Goal: Contribute content

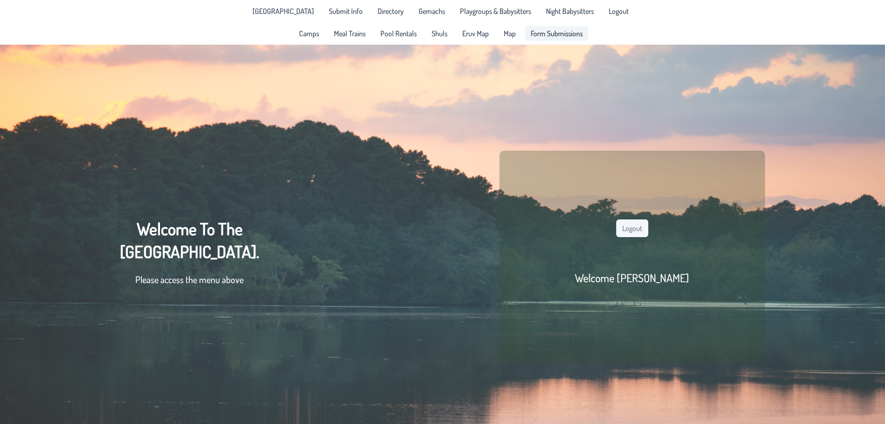
click at [550, 37] on span "Form Submissions" at bounding box center [557, 33] width 52 height 7
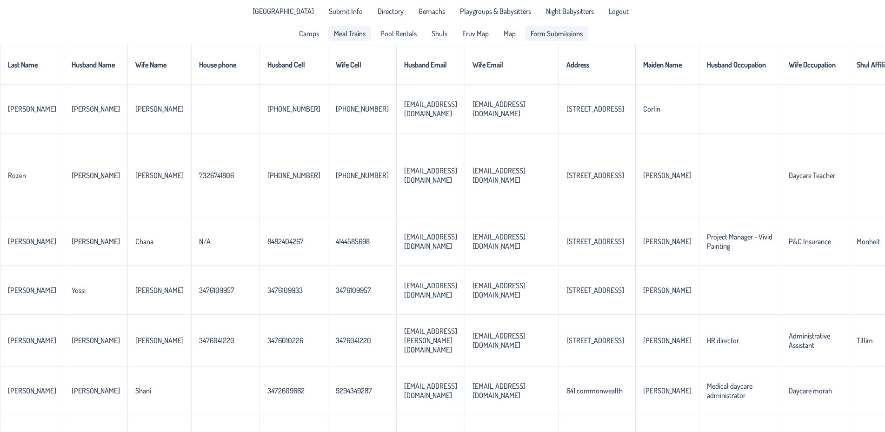
click at [344, 36] on span "Meal Trains" at bounding box center [350, 33] width 32 height 7
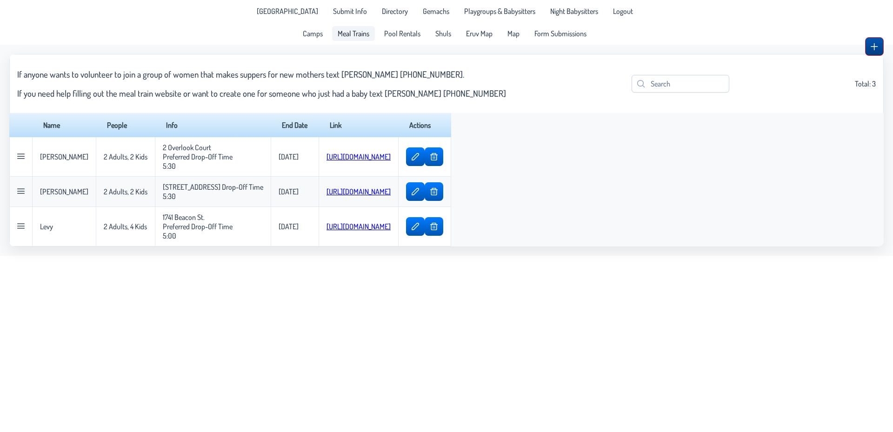
click at [873, 50] on span "button" at bounding box center [874, 46] width 7 height 7
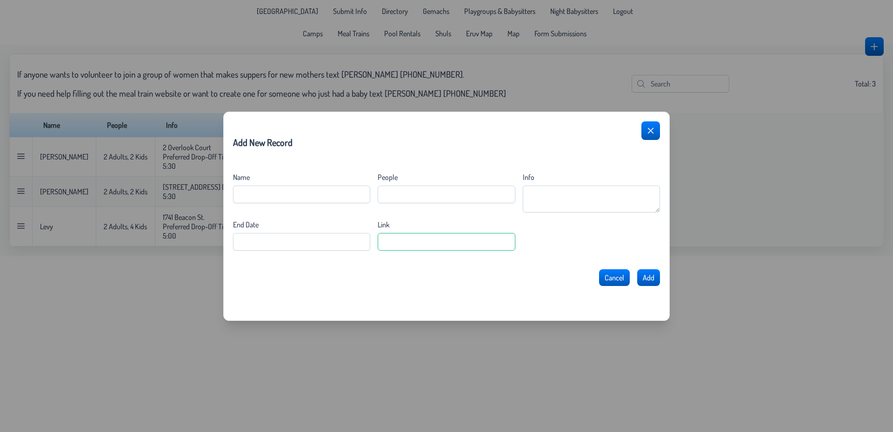
click at [389, 247] on input "Link" at bounding box center [446, 242] width 137 height 18
paste input "[URL][DOMAIN_NAME]"
type input "[URL][DOMAIN_NAME]"
click at [320, 192] on input "Name" at bounding box center [301, 195] width 137 height 18
type input "[PERSON_NAME]"
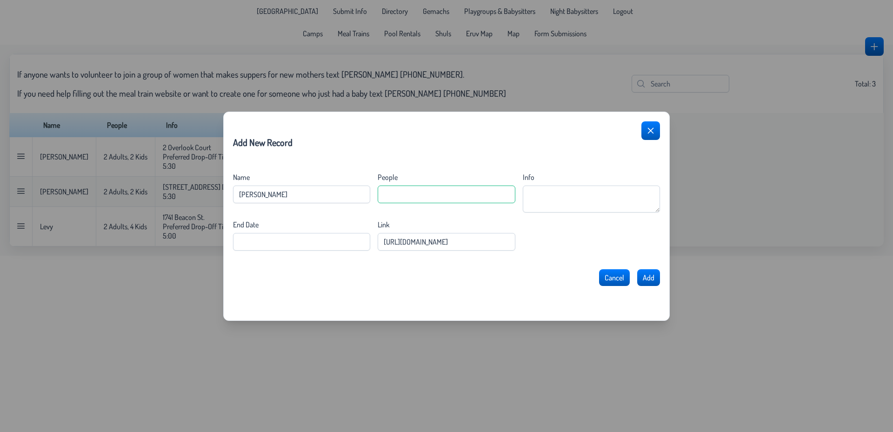
click at [422, 194] on input "People" at bounding box center [446, 195] width 137 height 18
paste input "3 Adults, 1 Kid"
type input "3 Adults, 1 Kid"
click at [556, 213] on div "Name [PERSON_NAME] People 3 Adults, 1 Kid Info End Date Link [URL][DOMAIN_NAME]" at bounding box center [446, 212] width 427 height 78
click at [551, 195] on textarea "Info" at bounding box center [591, 199] width 137 height 27
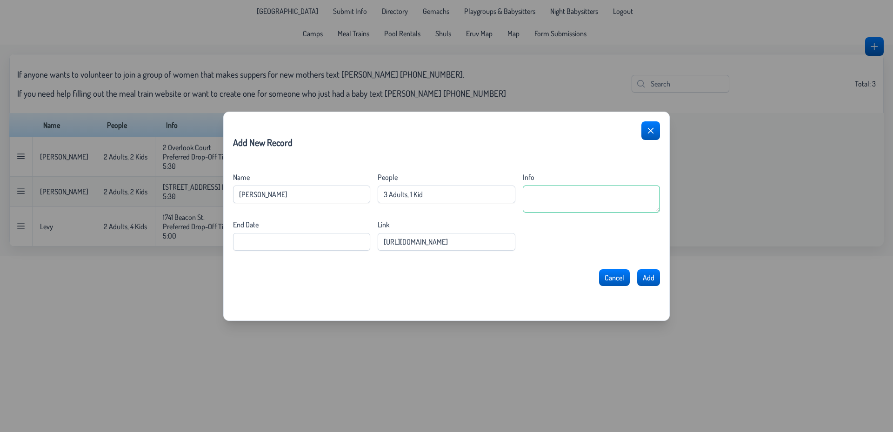
paste textarea "Least Favorite Meals Don't like mushrooms"
click at [529, 195] on textarea "Least Favorite Meals Don't like mushrooms" at bounding box center [591, 199] width 137 height 27
click at [547, 208] on textarea "Don't like mushrooms" at bounding box center [591, 199] width 137 height 27
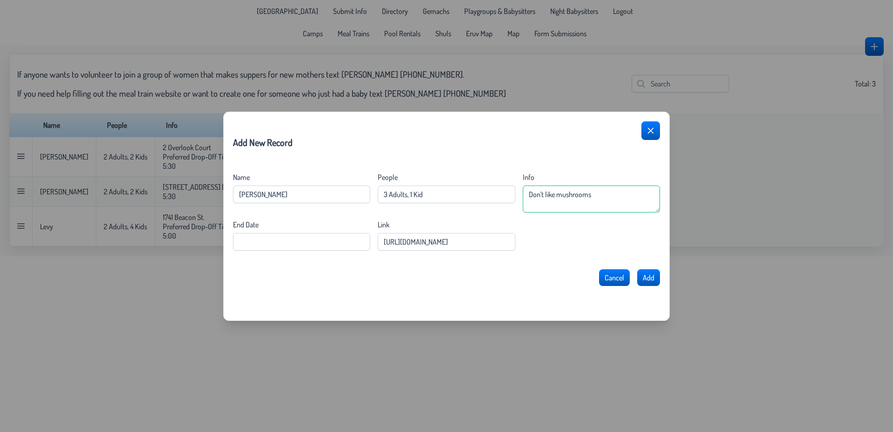
paste textarea "Preferred Drop-Off Time 5:00"
click at [528, 195] on textarea "Don't like mushrooms Preferred Drop-Off Time 5:00" at bounding box center [591, 199] width 137 height 27
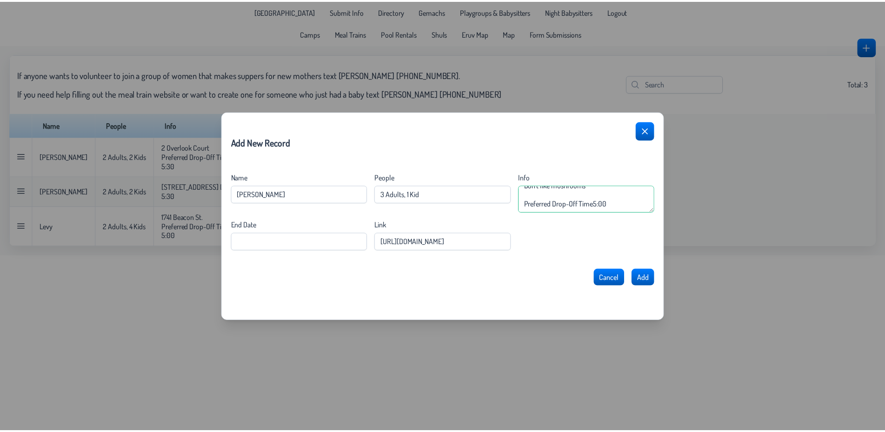
scroll to position [28, 0]
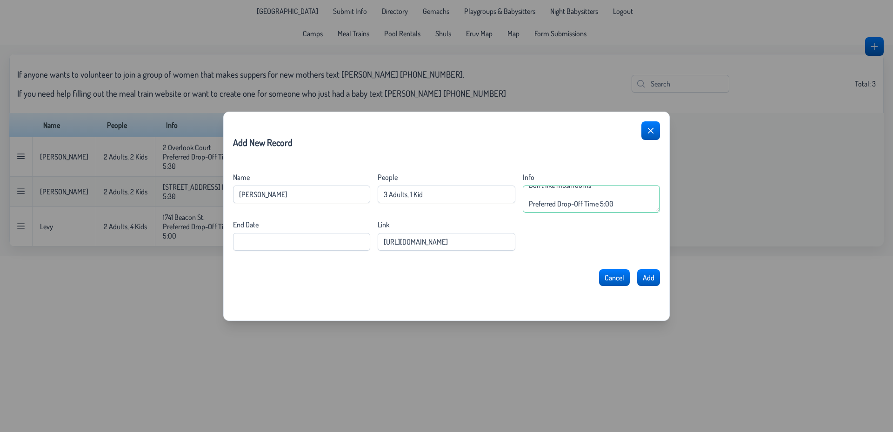
click at [620, 193] on textarea "Don't like mushrooms Preferred Drop-Off Time 5:00" at bounding box center [591, 199] width 137 height 27
paste textarea "[STREET_ADDRESS]"
type textarea "Don't like mushrooms Preferred Drop-Off Time 5:00 [STREET_ADDRESS]"
click at [309, 246] on Date "End Date" at bounding box center [301, 242] width 137 height 18
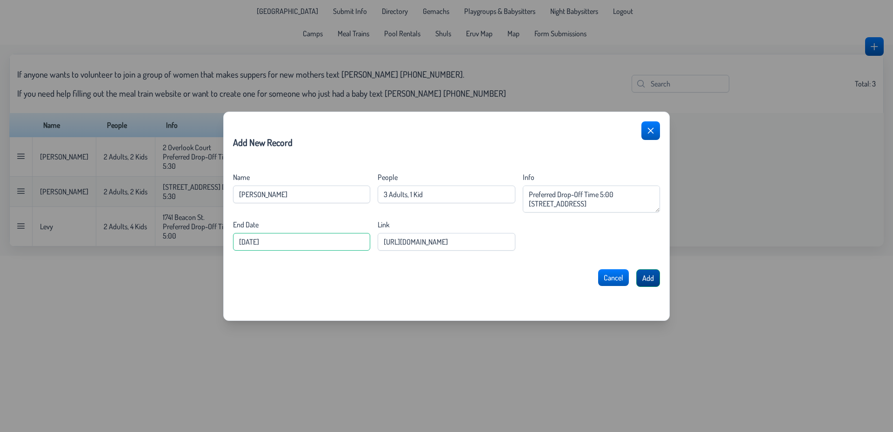
type Date "[DATE]"
click at [652, 279] on span "Add" at bounding box center [648, 277] width 12 height 9
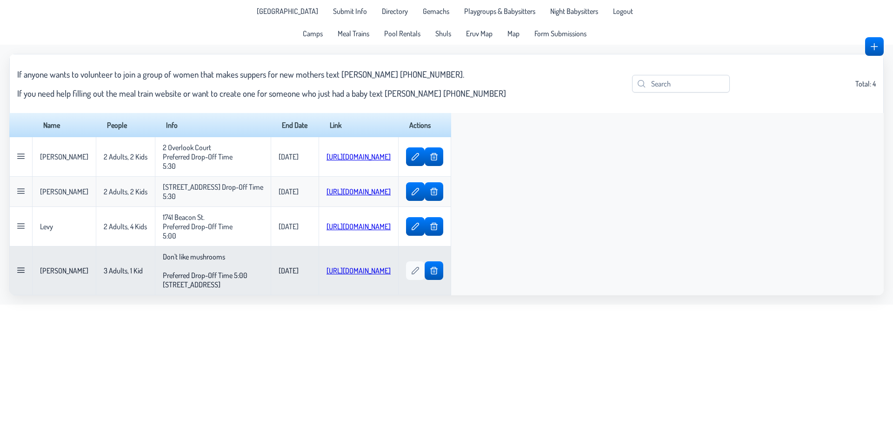
click at [419, 274] on span "button" at bounding box center [415, 270] width 7 height 7
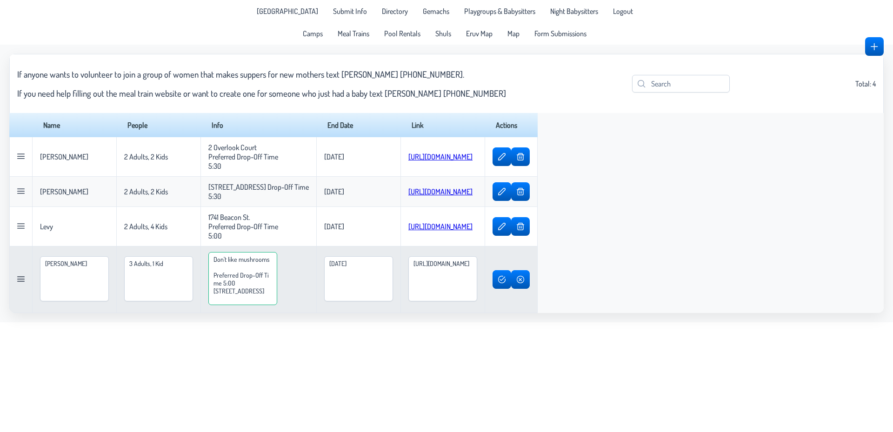
drag, startPoint x: 279, startPoint y: 311, endPoint x: 245, endPoint y: 308, distance: 34.1
click at [245, 305] on textarea "Don't like mushrooms Preferred Drop-Off Time 5:00 [STREET_ADDRESS]" at bounding box center [242, 278] width 69 height 53
click at [250, 278] on textarea "Don't like mushrooms Preferred Drop-Off Time 5:00 [STREET_ADDRESS]" at bounding box center [242, 278] width 69 height 53
paste textarea "[STREET_ADDRESS]"
drag, startPoint x: 284, startPoint y: 308, endPoint x: 241, endPoint y: 310, distance: 43.3
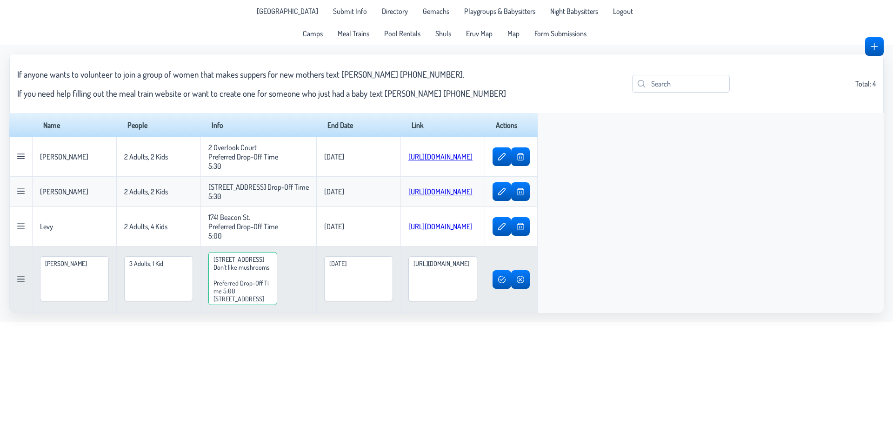
click at [241, 305] on textarea "[STREET_ADDRESS] Don't like mushrooms Preferred Drop-Off Time 5:00 [STREET_ADDR…" at bounding box center [242, 278] width 69 height 53
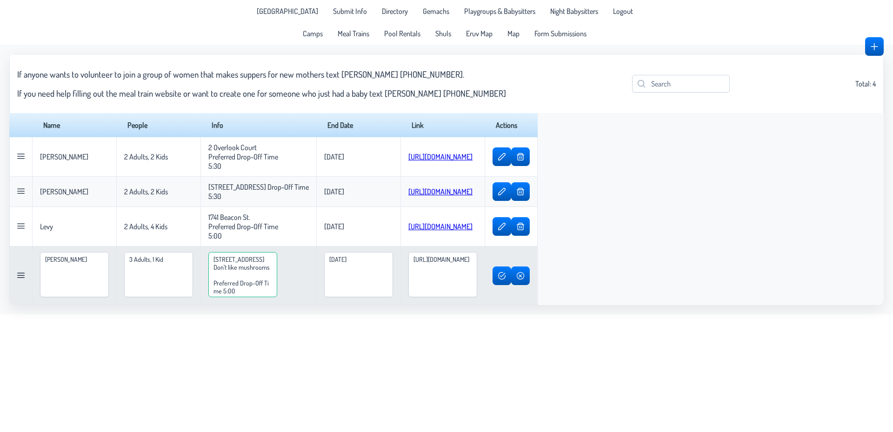
drag, startPoint x: 322, startPoint y: 304, endPoint x: 242, endPoint y: 300, distance: 80.1
click at [242, 297] on textarea "[STREET_ADDRESS] Don't like mushrooms Preferred Drop-Off Time 5:00" at bounding box center [242, 274] width 69 height 45
click at [247, 289] on textarea "[STREET_ADDRESS] Don't like mushrooms Preferred Drop-Off Time 5:00" at bounding box center [242, 274] width 69 height 45
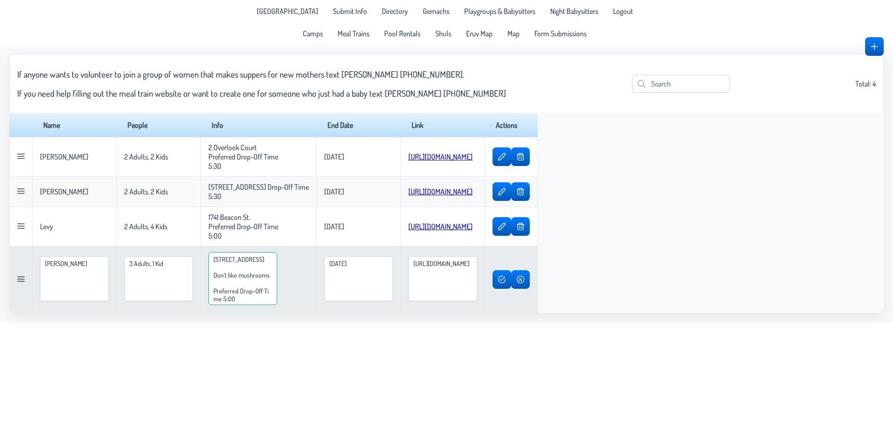
click at [254, 287] on textarea "[STREET_ADDRESS] Don't like mushrooms Preferred Drop-Off Time 5:00" at bounding box center [242, 278] width 69 height 53
paste textarea "Preferred Drop-Off Time 5:00"
drag, startPoint x: 323, startPoint y: 313, endPoint x: 246, endPoint y: 307, distance: 76.9
click at [246, 305] on textarea "[STREET_ADDRESS] Preferred Drop-Off Time 5:00 Don't like mushrooms Preferred Dr…" at bounding box center [242, 278] width 69 height 53
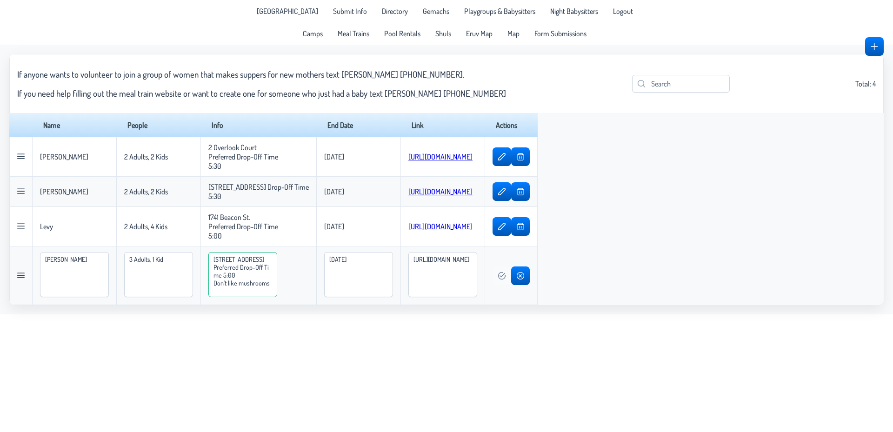
type textarea "[STREET_ADDRESS] Preferred Drop-Off Time 5:00 Don't like mushrooms"
click at [511, 285] on button "button" at bounding box center [502, 276] width 18 height 19
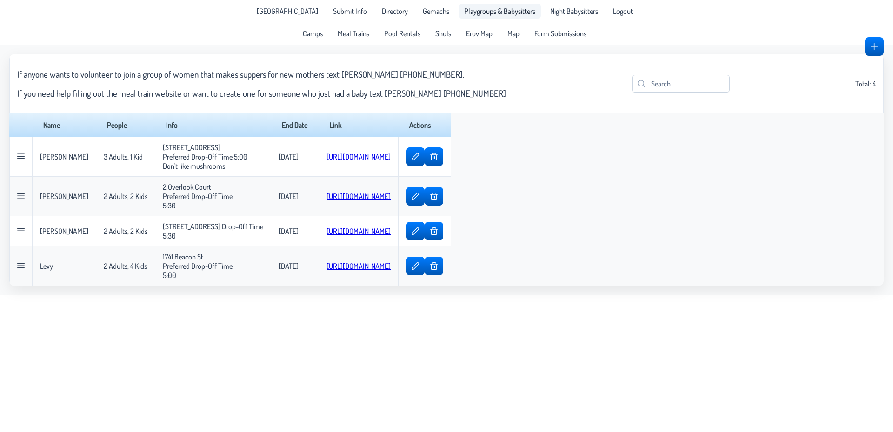
click at [487, 14] on span "Playgroups & Babysitters" at bounding box center [499, 10] width 71 height 7
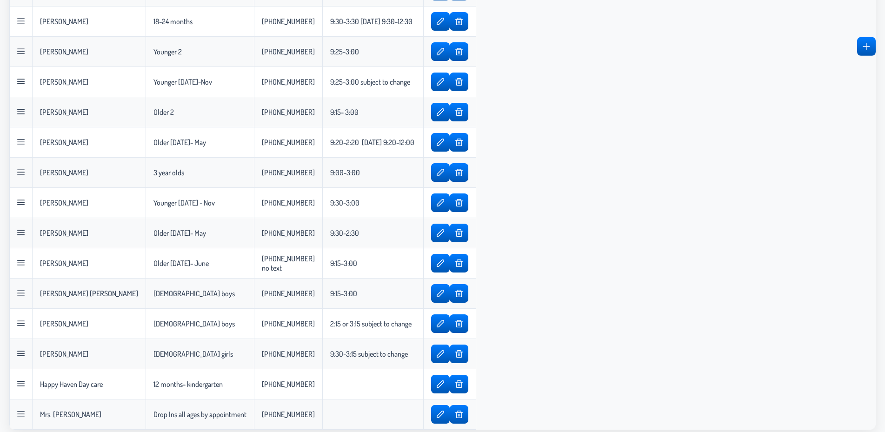
scroll to position [471, 0]
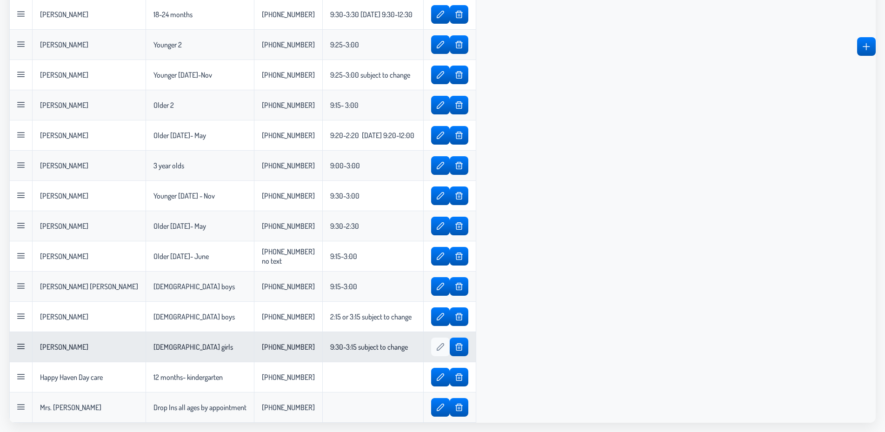
click at [437, 343] on span "button" at bounding box center [440, 346] width 7 height 7
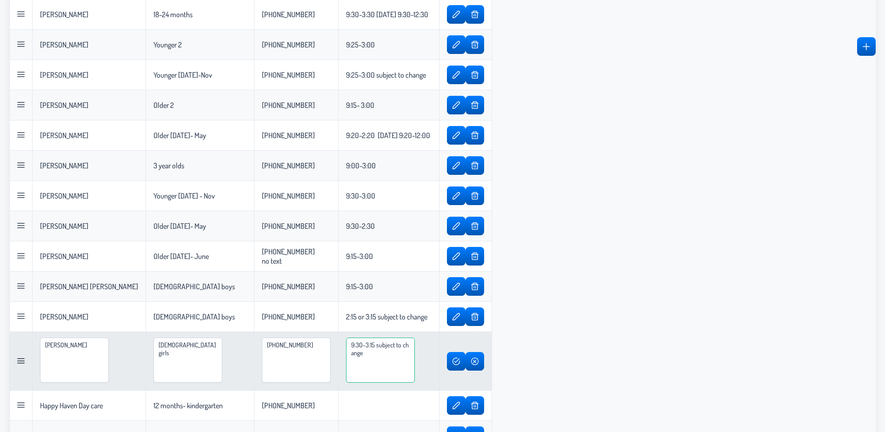
drag, startPoint x: 431, startPoint y: 347, endPoint x: 377, endPoint y: 342, distance: 53.7
click at [377, 342] on textarea "9:30-3:15 subject to change" at bounding box center [380, 360] width 69 height 45
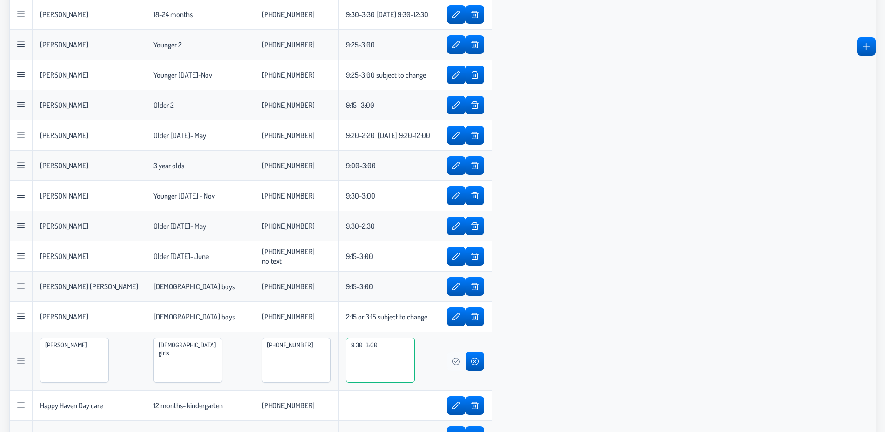
type textarea "9:30-3:00"
click at [460, 364] on span "button" at bounding box center [456, 361] width 7 height 7
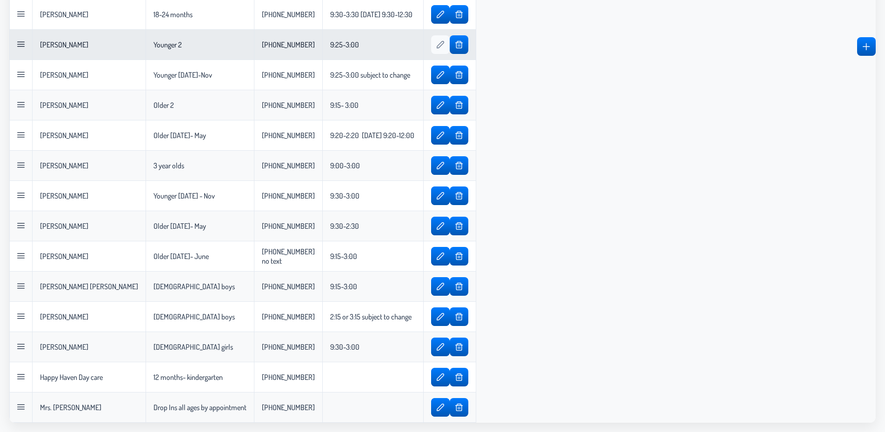
click at [437, 44] on span "button" at bounding box center [440, 44] width 7 height 7
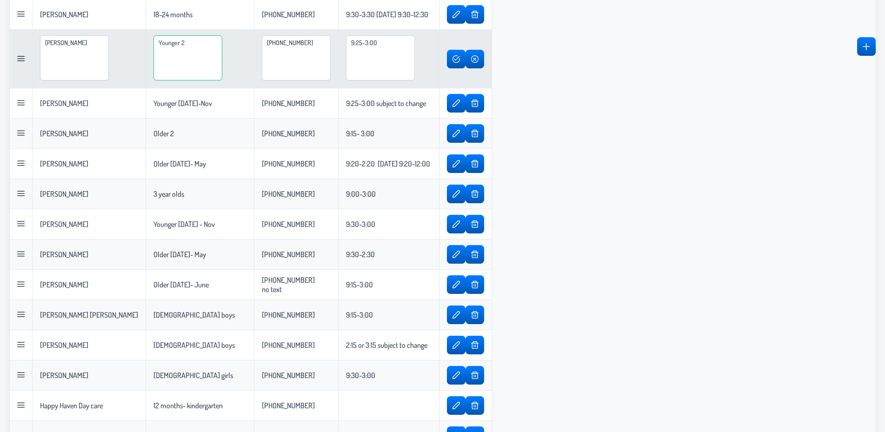
drag, startPoint x: 191, startPoint y: 51, endPoint x: 133, endPoint y: 41, distance: 58.4
click at [153, 41] on textarea "Younger 2" at bounding box center [187, 57] width 69 height 45
click at [161, 41] on textarea "18-24 Months" at bounding box center [187, 57] width 69 height 45
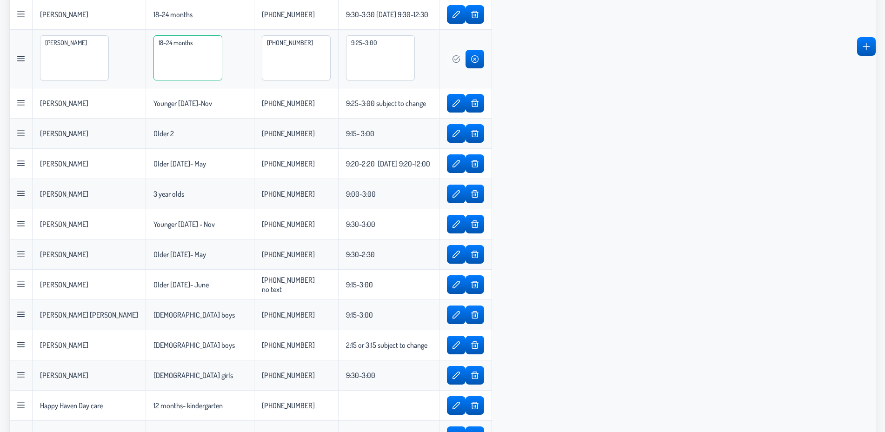
type textarea "18-24 months"
click at [460, 59] on span "button" at bounding box center [456, 58] width 7 height 7
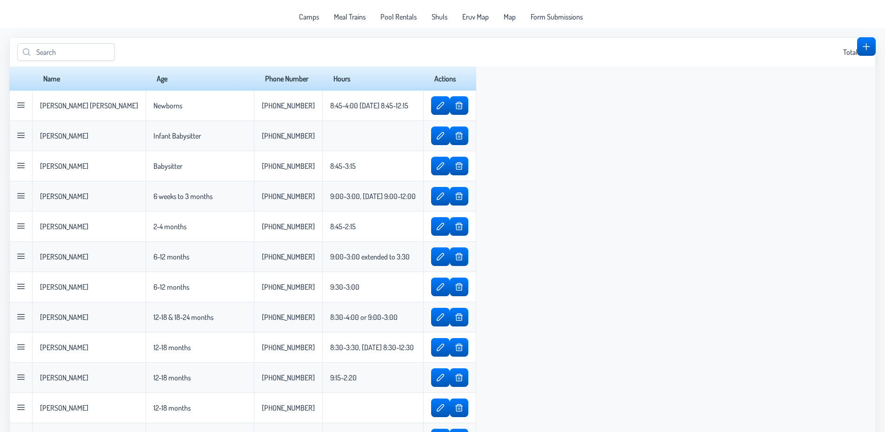
scroll to position [0, 0]
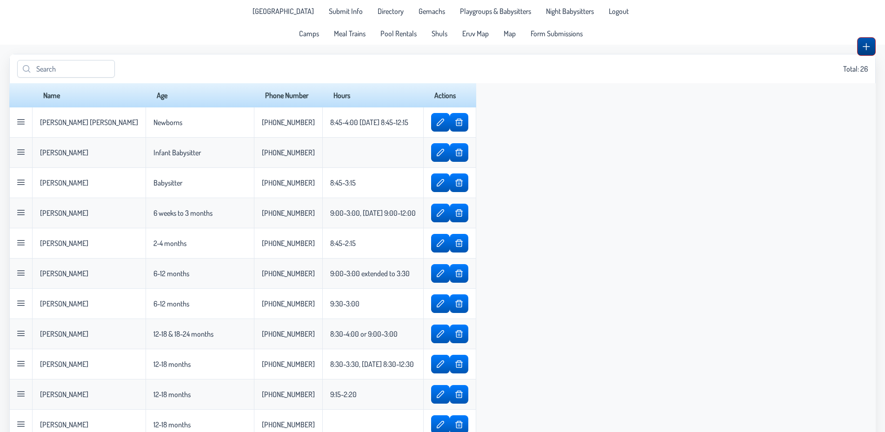
click at [869, 44] on span "button" at bounding box center [866, 46] width 7 height 7
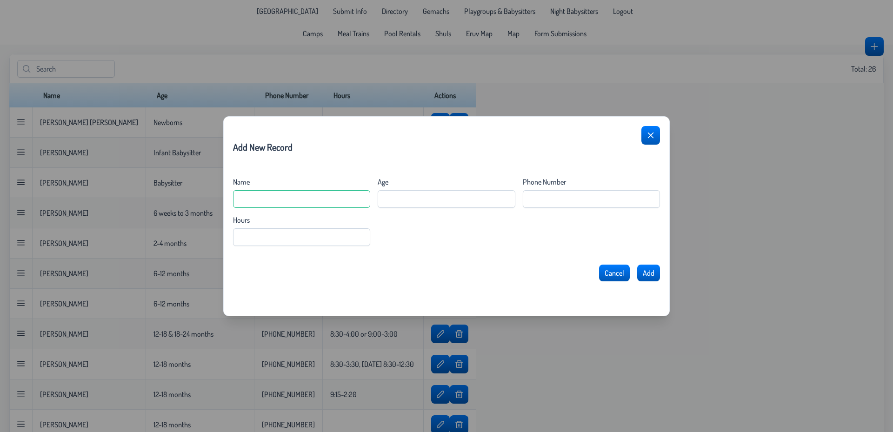
click at [287, 201] on input "Name" at bounding box center [301, 199] width 137 height 18
type input "[PERSON_NAME]"
click at [408, 200] on input "Age" at bounding box center [446, 199] width 137 height 18
type input "2"
type input "Younger [DATE]- Dec"
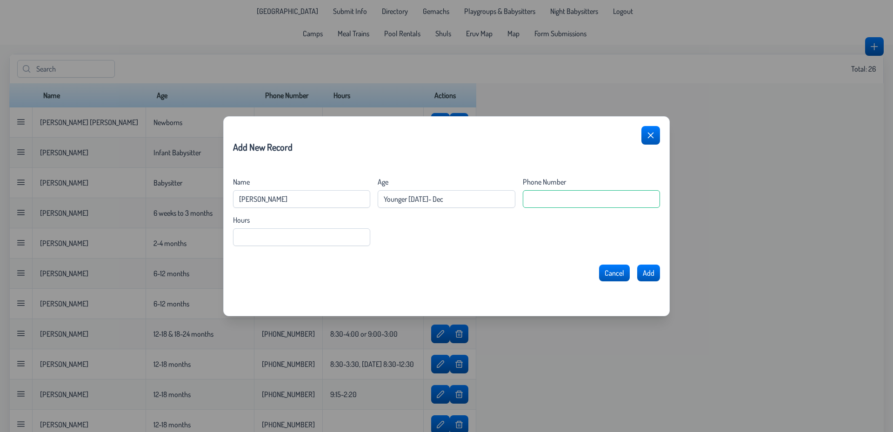
click at [568, 197] on Number "Phone Number" at bounding box center [591, 199] width 137 height 18
click at [303, 240] on input "Hours" at bounding box center [301, 237] width 137 height 18
type input "9:00-3:00 extended to 4;00"
click at [577, 196] on Number "Phone Number" at bounding box center [591, 199] width 137 height 18
type Number "[PHONE_NUMBER]"
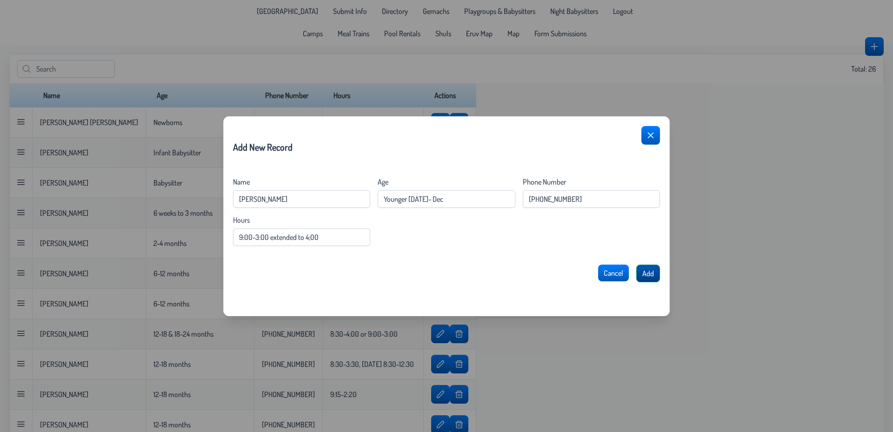
click at [645, 277] on span "Add" at bounding box center [648, 273] width 12 height 9
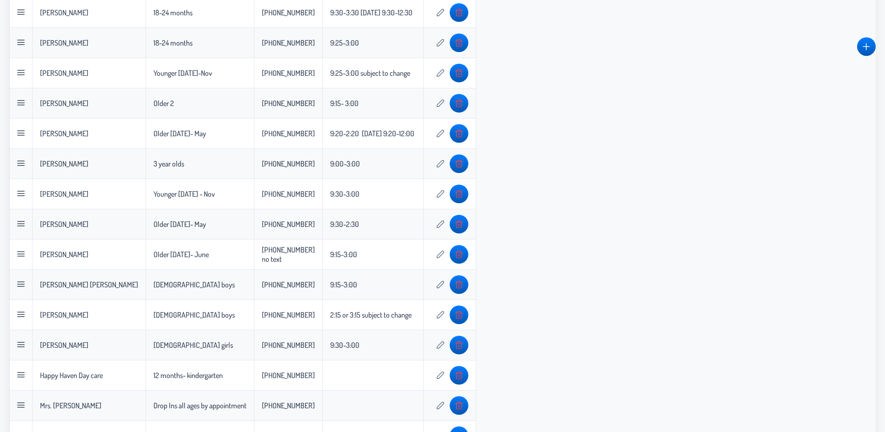
scroll to position [501, 0]
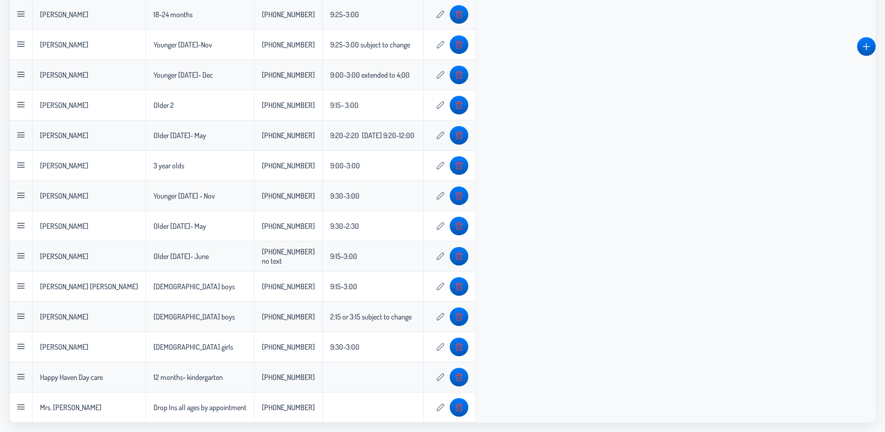
click at [571, 186] on div "Name Age Phone Number Hours Actions [PERSON_NAME] [PERSON_NAME] Newborns [PHONE…" at bounding box center [442, 2] width 867 height 840
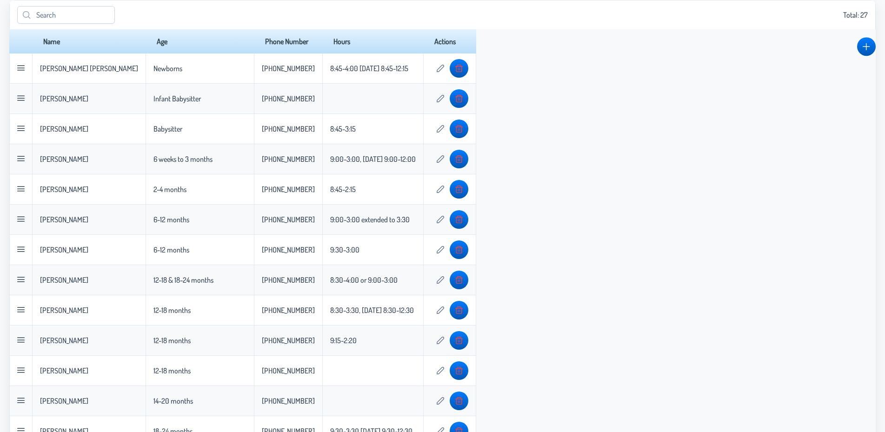
scroll to position [23, 0]
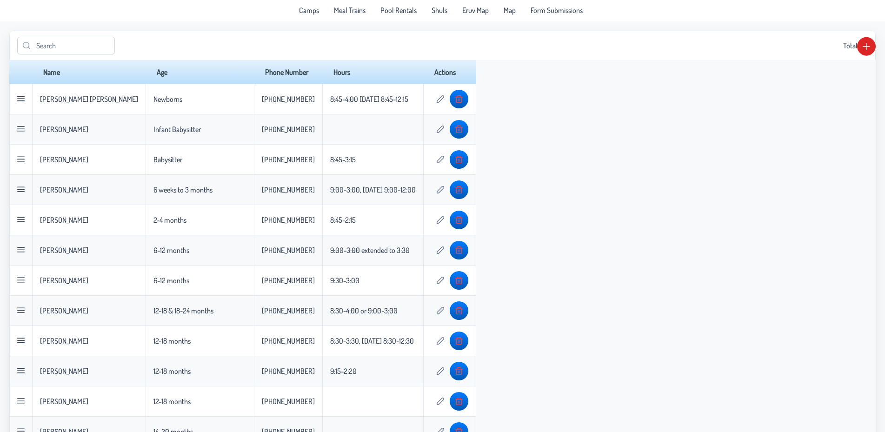
click at [865, 50] on span "button" at bounding box center [866, 46] width 7 height 7
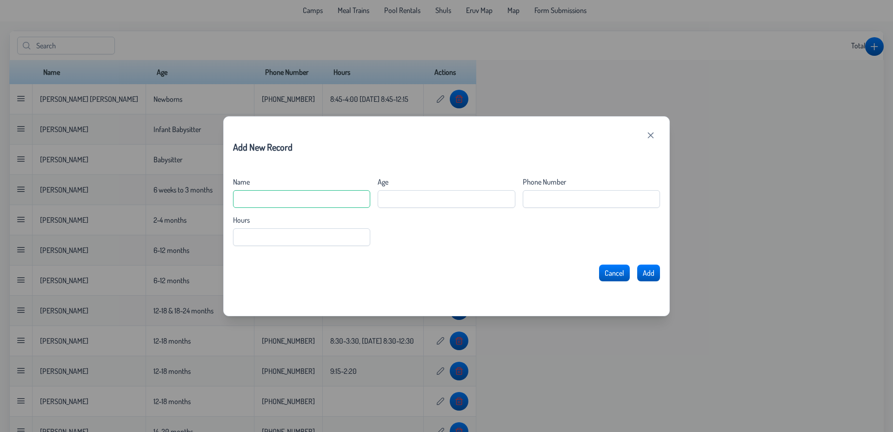
click at [302, 206] on input "Name" at bounding box center [301, 199] width 137 height 18
type input "Devorah Schwab"
click at [397, 200] on input "Age" at bounding box center [446, 199] width 137 height 18
type input "N"
type input "Newborn- 10 months"
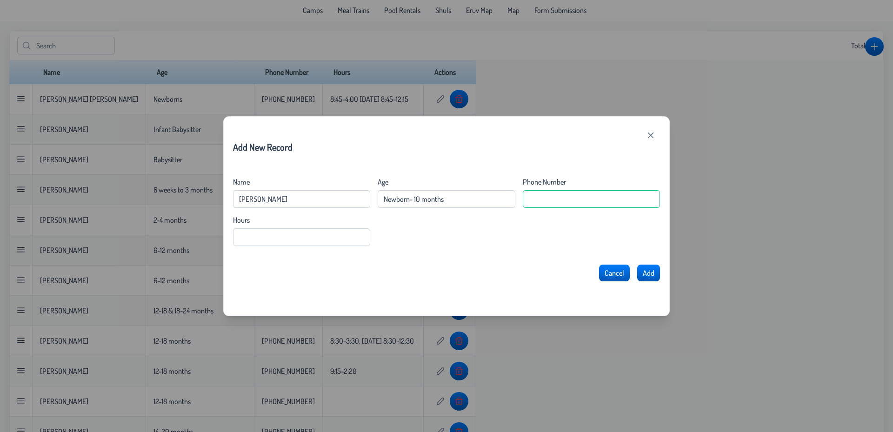
click at [549, 200] on Number "Phone Number" at bounding box center [591, 199] width 137 height 18
type Number "732-858-3280"
click at [316, 236] on input "Hours" at bounding box center [301, 237] width 137 height 18
click at [654, 274] on button "Add" at bounding box center [648, 274] width 24 height 18
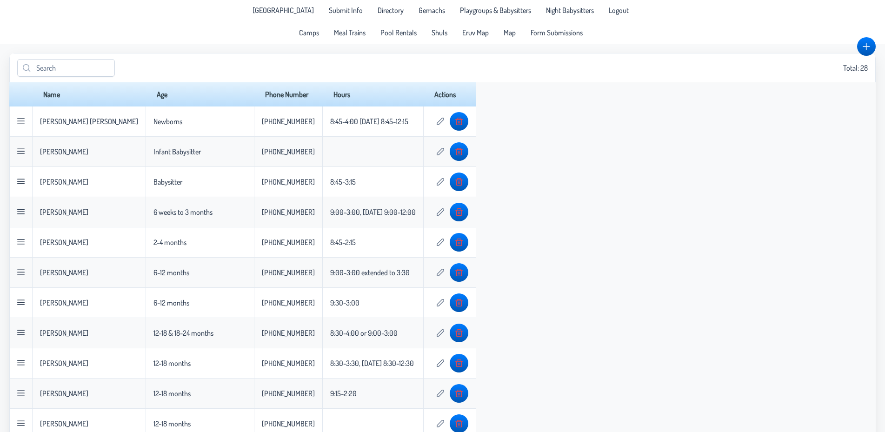
scroll to position [0, 0]
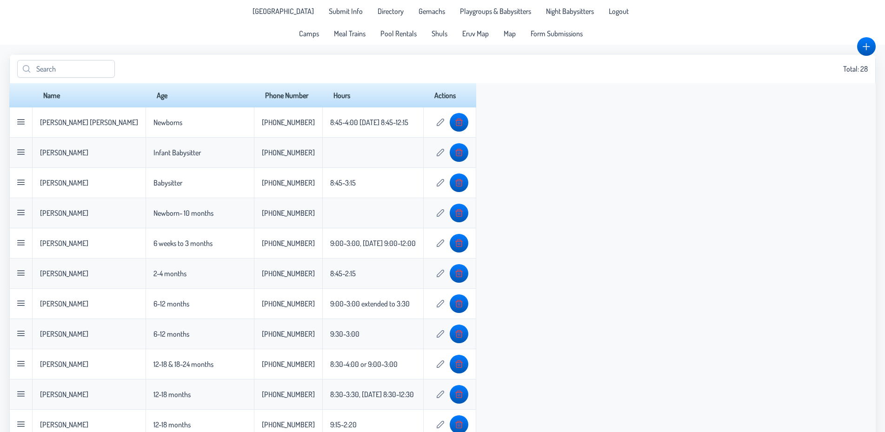
click at [548, 40] on link "Form Submissions" at bounding box center [556, 33] width 63 height 15
